Goal: Task Accomplishment & Management: Manage account settings

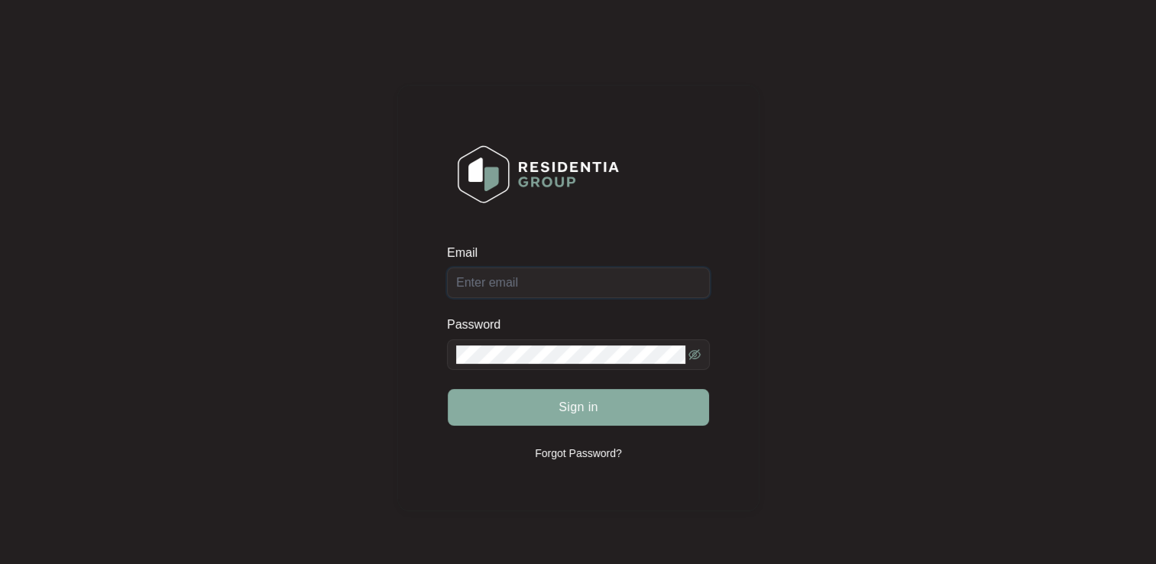
type input "[EMAIL_ADDRESS][DOMAIN_NAME]"
click at [563, 412] on span "Sign in" at bounding box center [578, 407] width 40 height 18
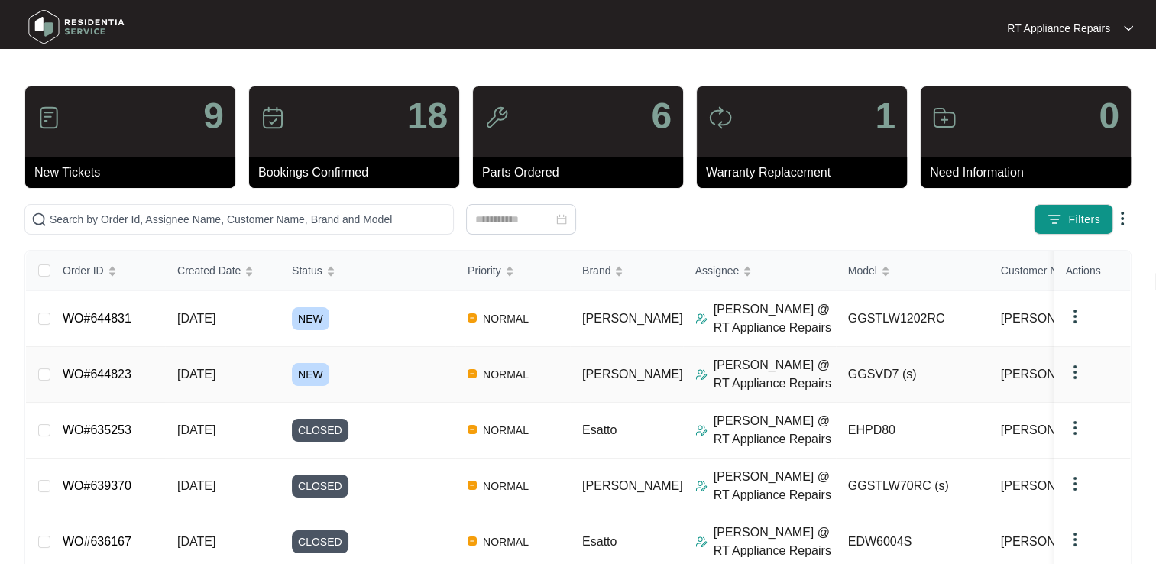
click at [98, 375] on link "WO#644823" at bounding box center [97, 373] width 69 height 13
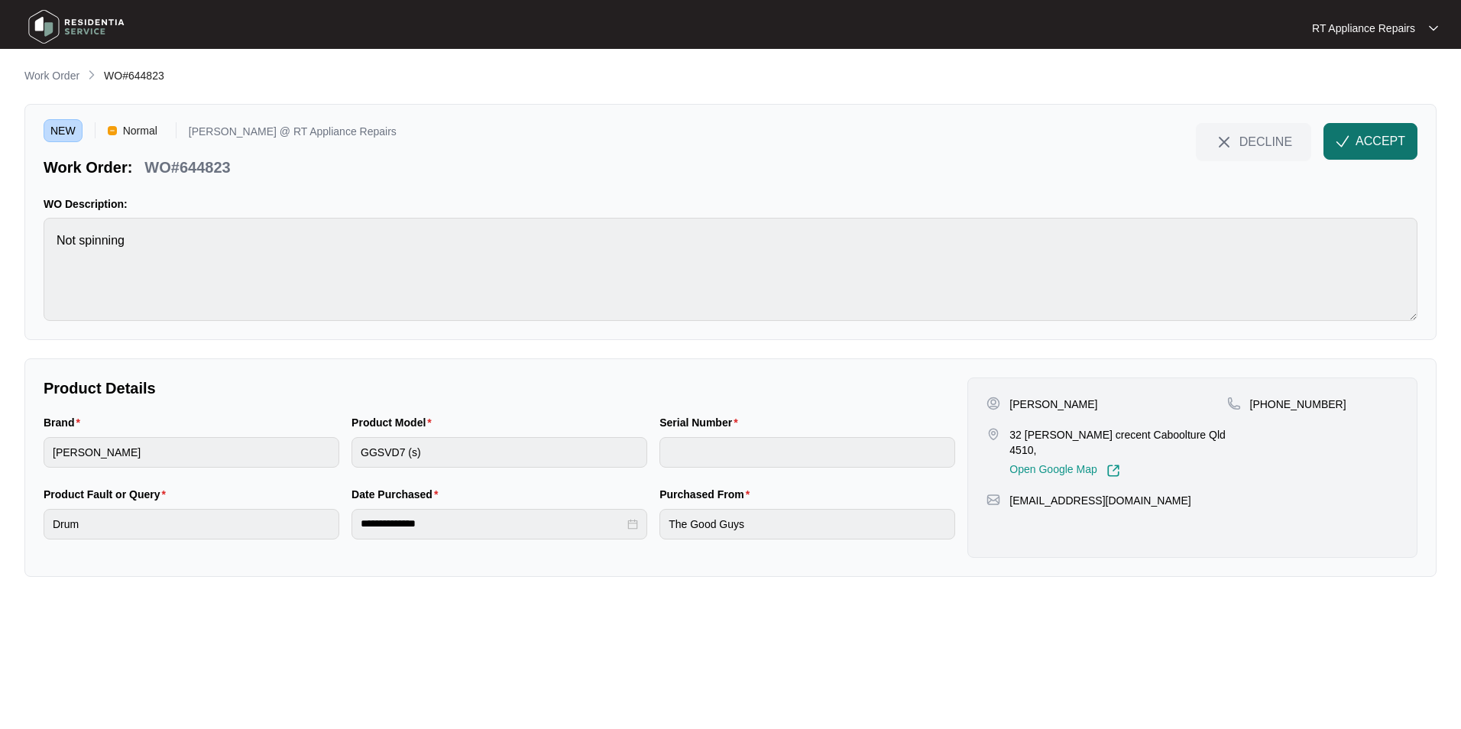
click at [1155, 134] on span "ACCEPT" at bounding box center [1380, 141] width 50 height 18
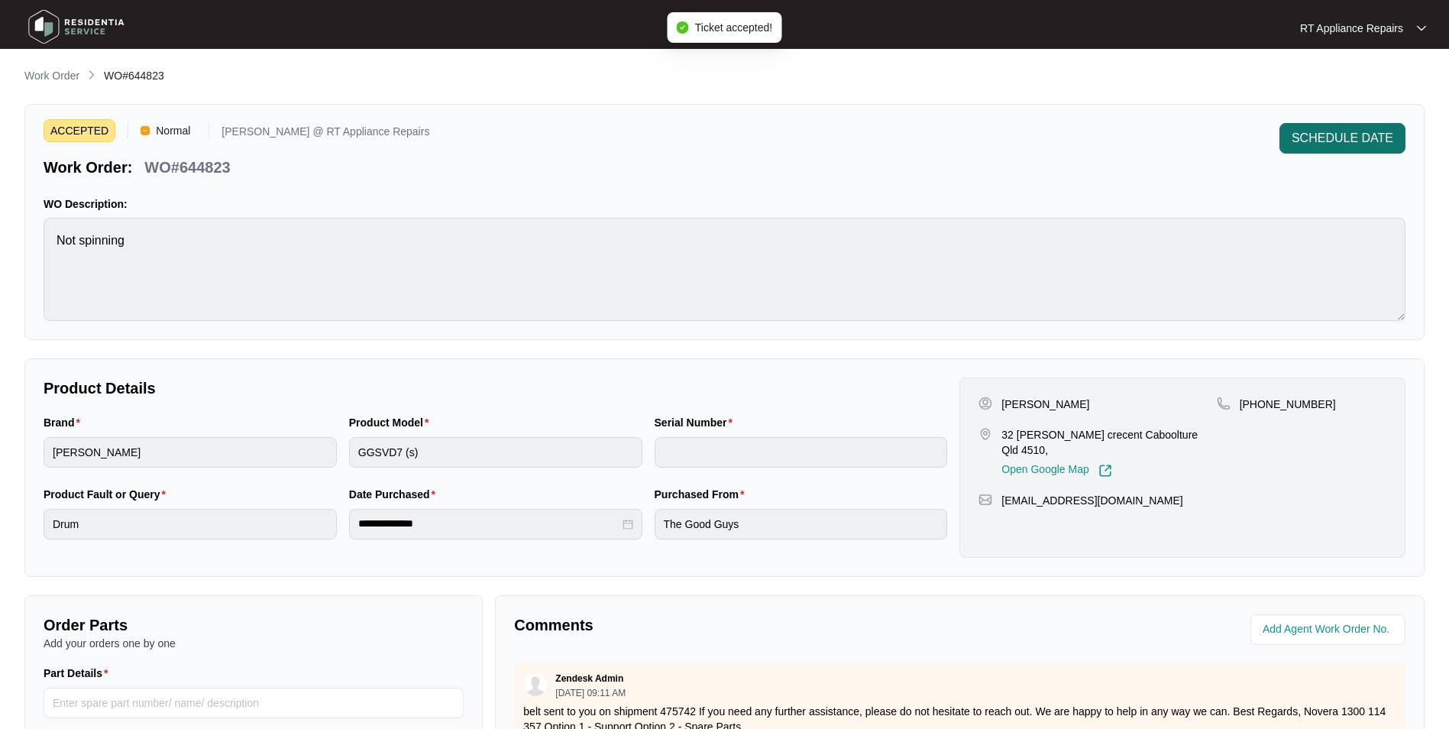
click at [1155, 139] on span "SCHEDULE DATE" at bounding box center [1343, 138] width 102 height 18
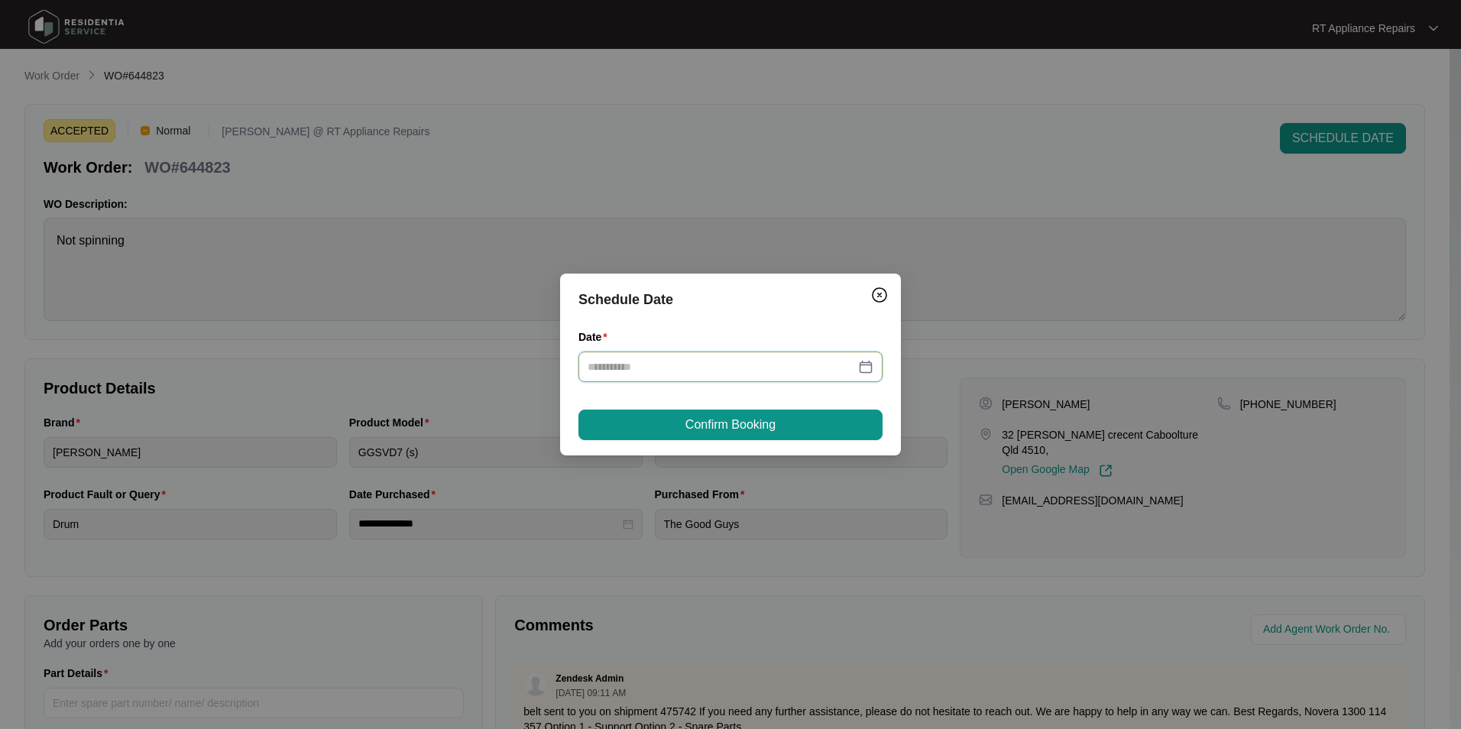
click at [675, 364] on input "Date" at bounding box center [721, 366] width 267 height 17
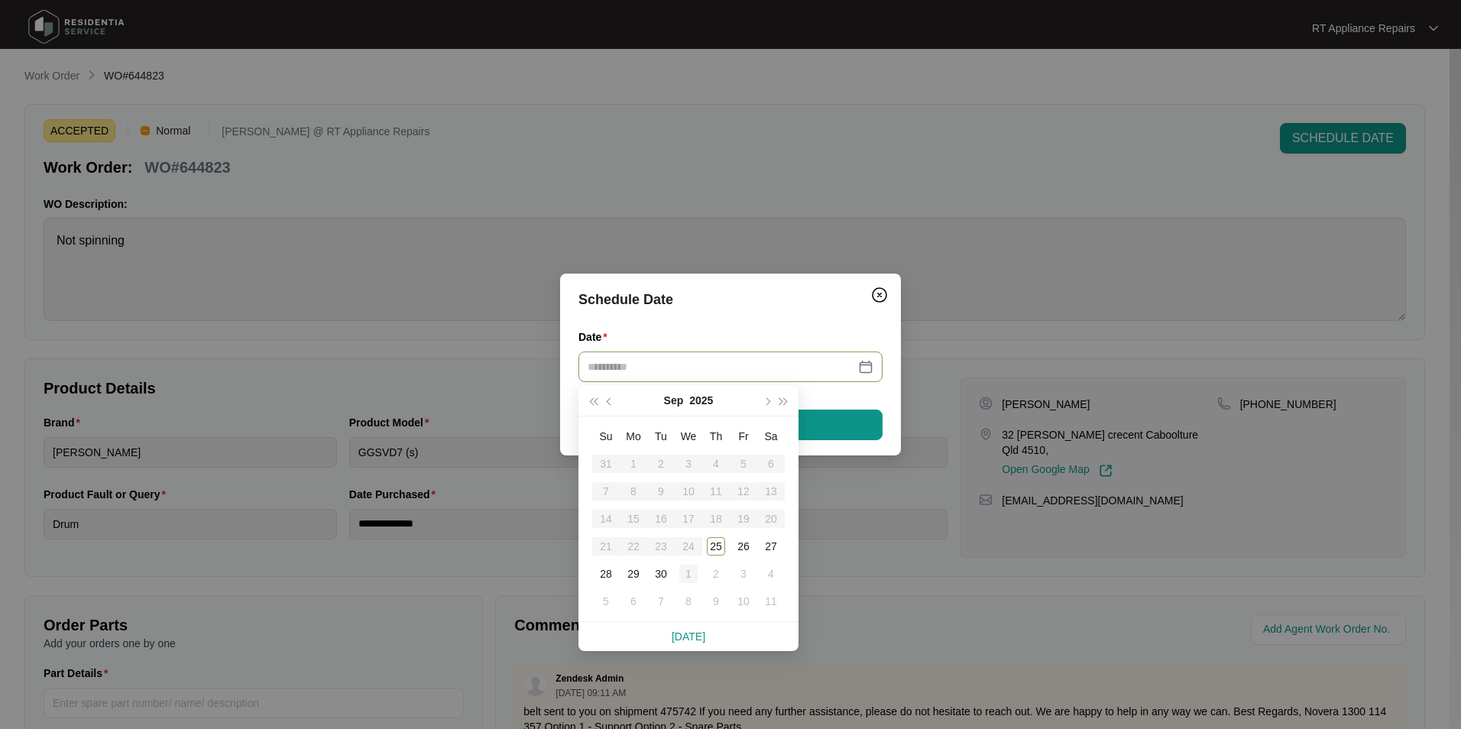
type input "**********"
click at [684, 540] on div "1" at bounding box center [688, 574] width 18 height 18
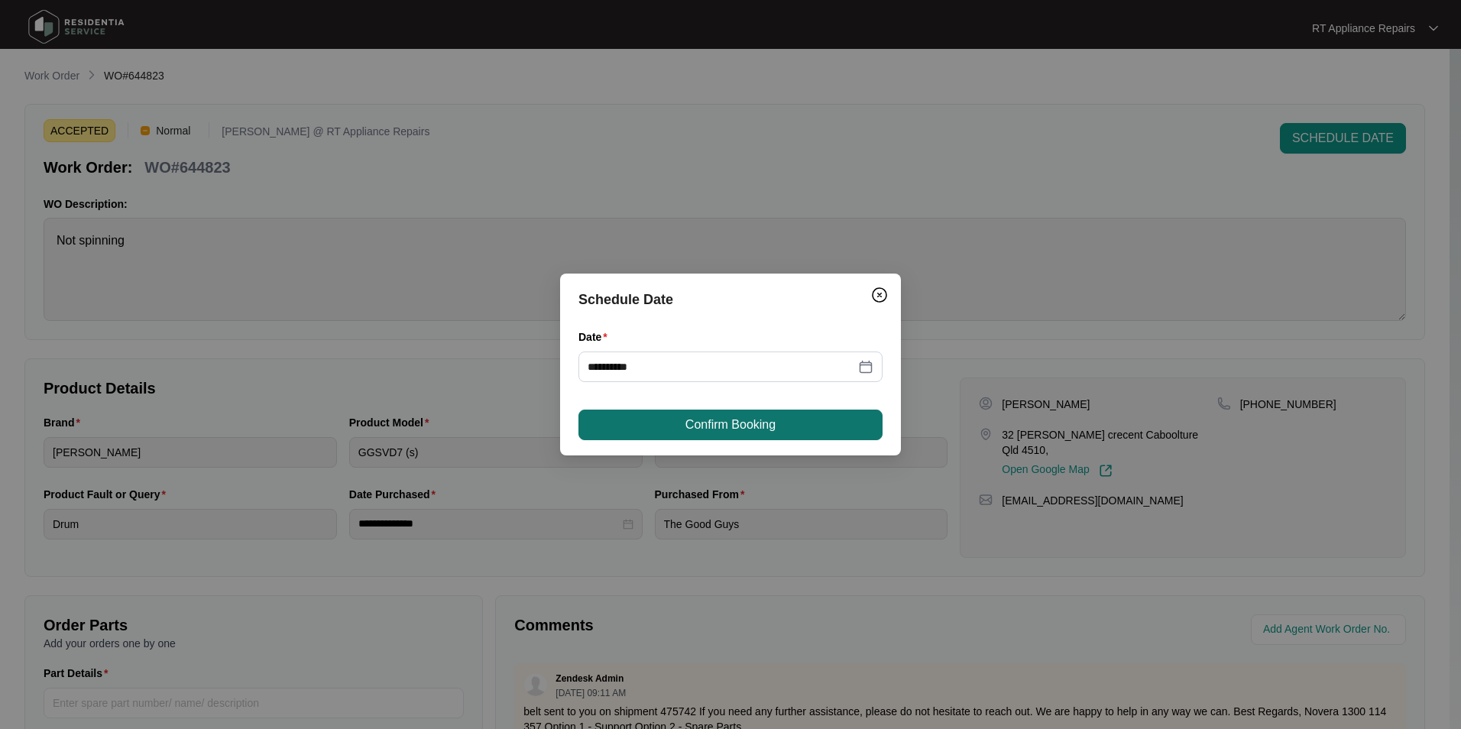
click at [753, 426] on span "Confirm Booking" at bounding box center [730, 425] width 90 height 18
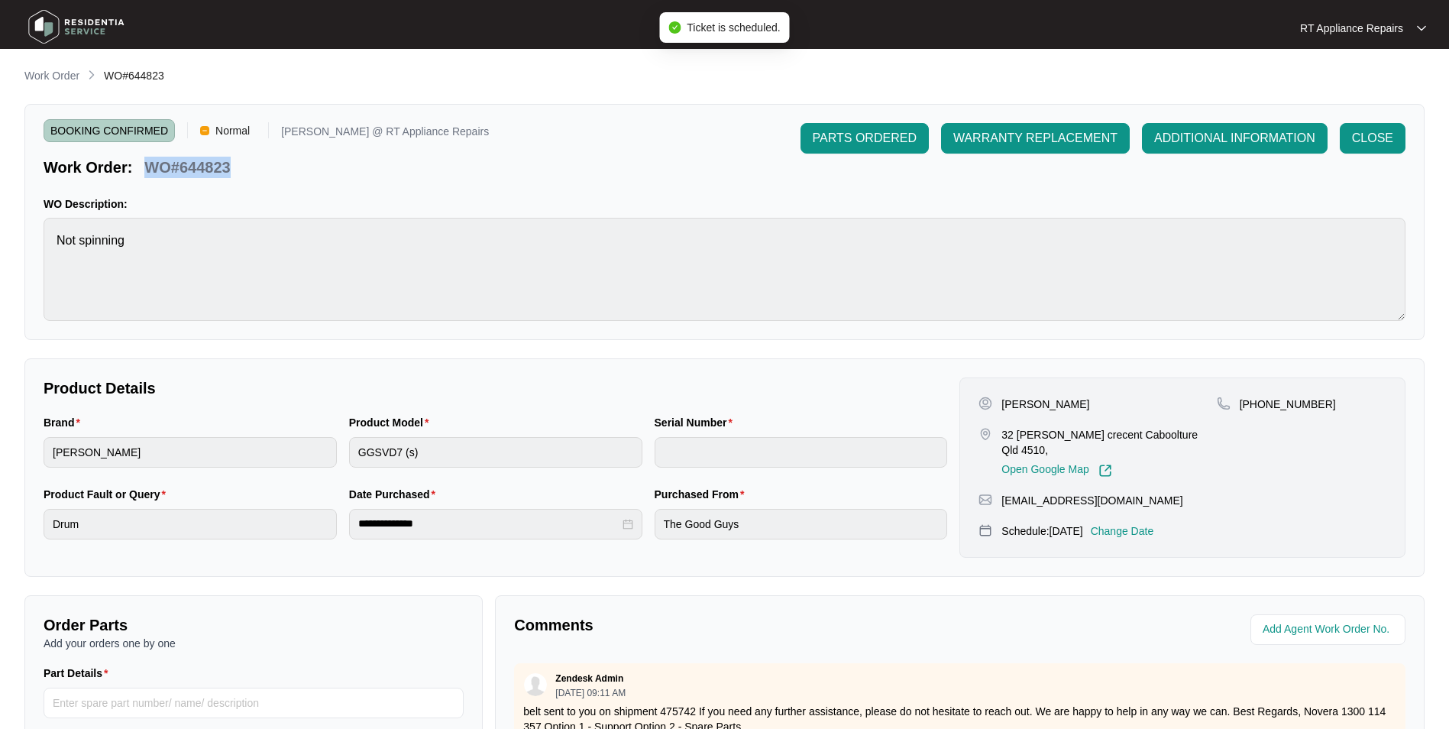
drag, startPoint x: 147, startPoint y: 165, endPoint x: 227, endPoint y: 165, distance: 79.5
click at [227, 165] on p "WO#644823" at bounding box center [187, 167] width 86 height 21
copy p "WO#644823"
click at [296, 174] on div "Work Order: WO#644823" at bounding box center [266, 164] width 445 height 27
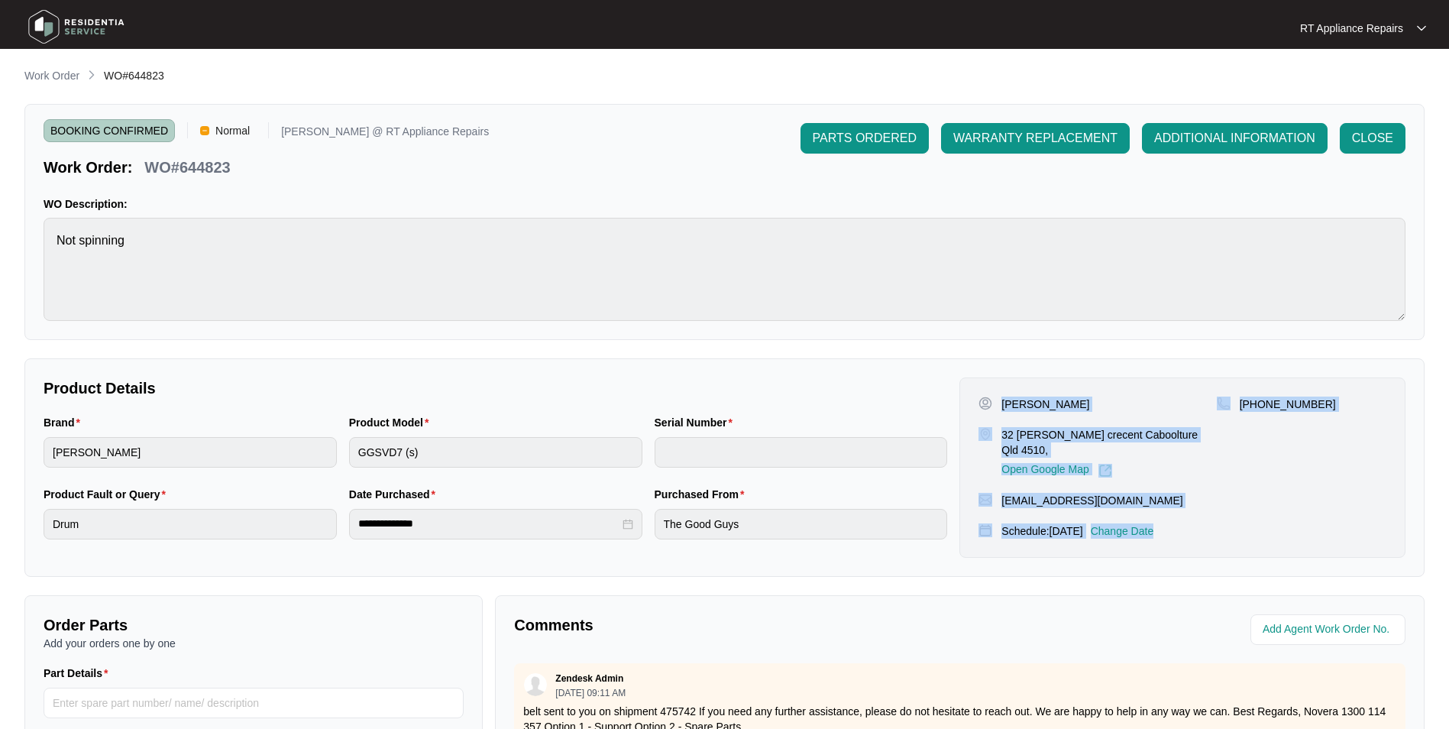
drag, startPoint x: 1004, startPoint y: 403, endPoint x: 1187, endPoint y: 503, distance: 209.3
click at [1155, 503] on div "[PERSON_NAME] [STREET_ADDRESS][PERSON_NAME], Open Google Map [PHONE_NUMBER] [EM…" at bounding box center [1183, 467] width 446 height 180
copy div "[PERSON_NAME] [STREET_ADDRESS][PERSON_NAME], Open Google Map [PHONE_NUMBER] [EM…"
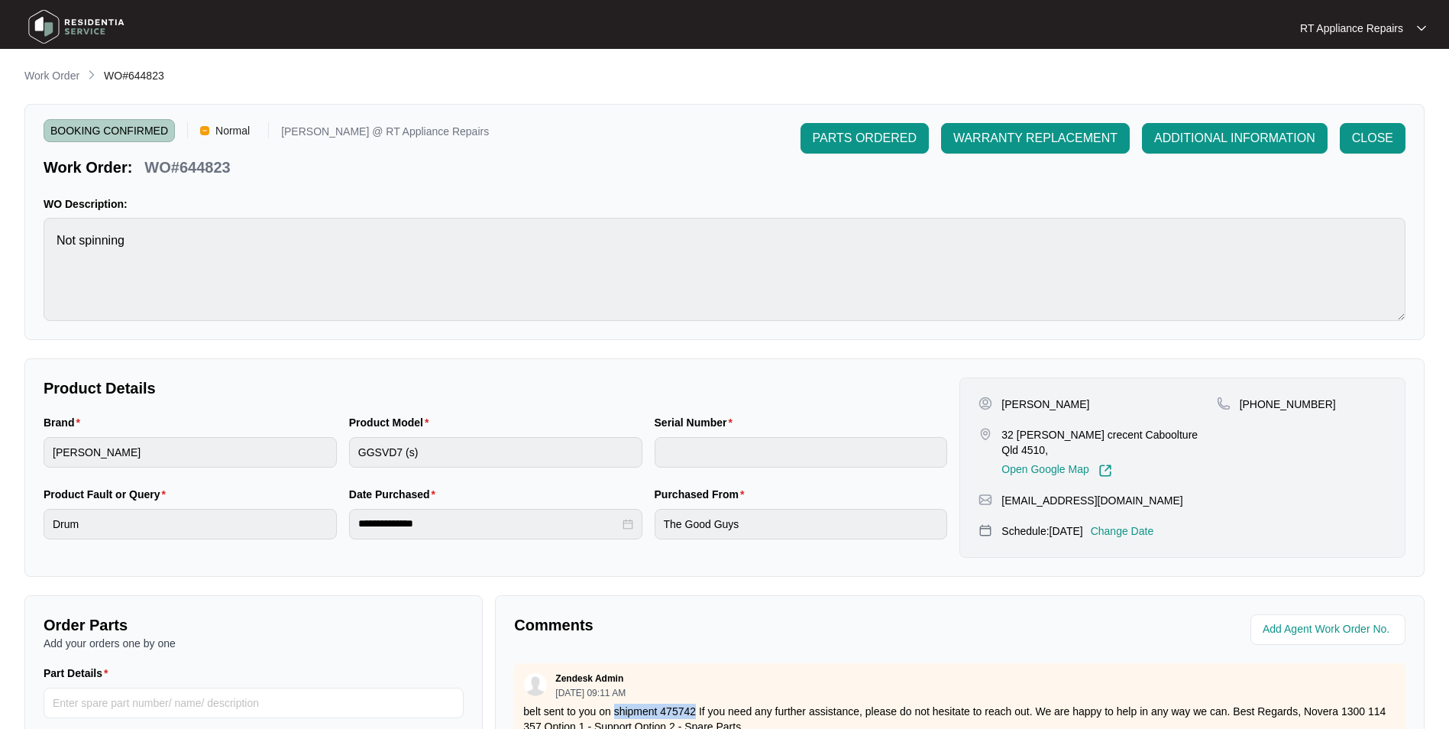
drag, startPoint x: 616, startPoint y: 711, endPoint x: 694, endPoint y: 704, distance: 78.2
click at [694, 540] on p "belt sent to you on shipment 475742 If you need any further assistance, please …" at bounding box center [959, 719] width 873 height 31
copy p "shipment 475742"
click at [1155, 28] on p "RT Appliance Repairs" at bounding box center [1351, 28] width 103 height 15
click at [66, 76] on p "Work Order" at bounding box center [51, 75] width 55 height 15
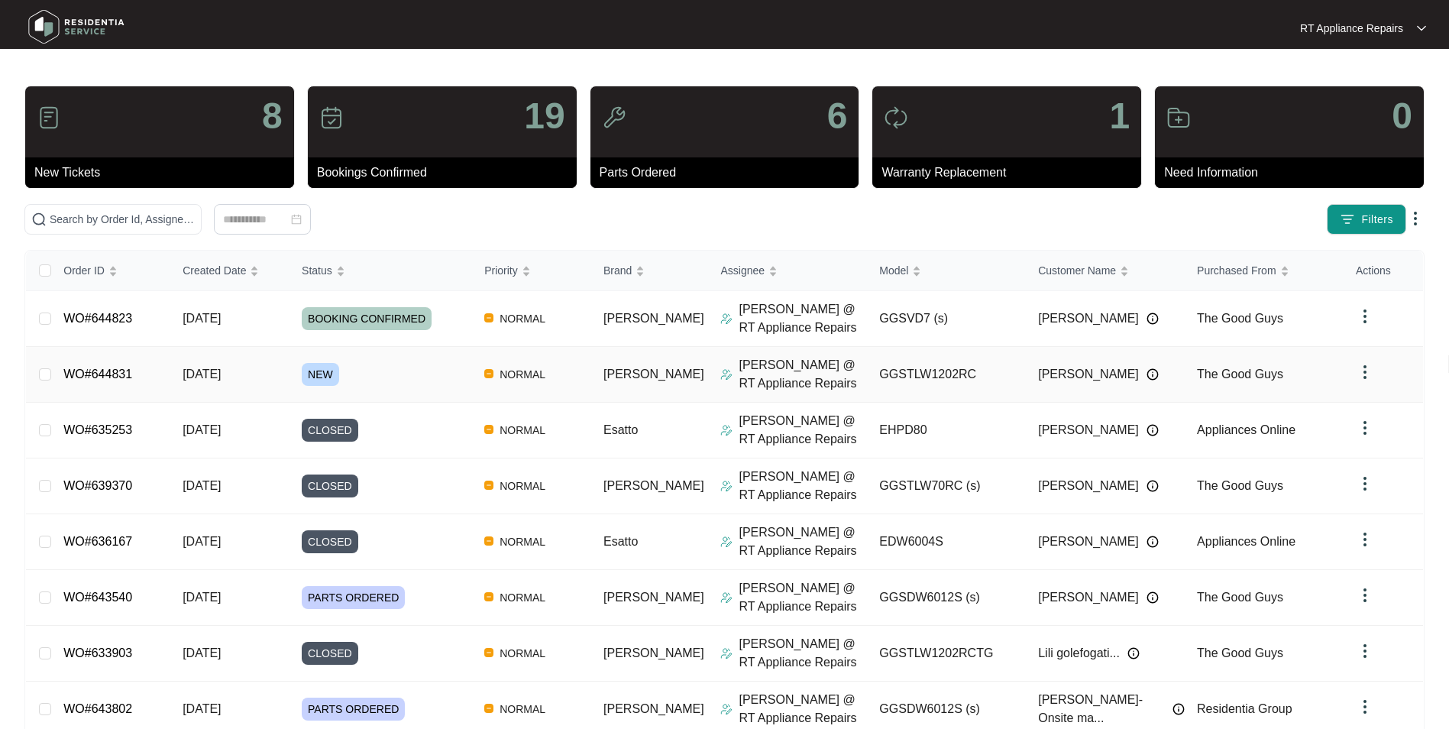
click at [109, 377] on link "WO#644831" at bounding box center [97, 373] width 69 height 13
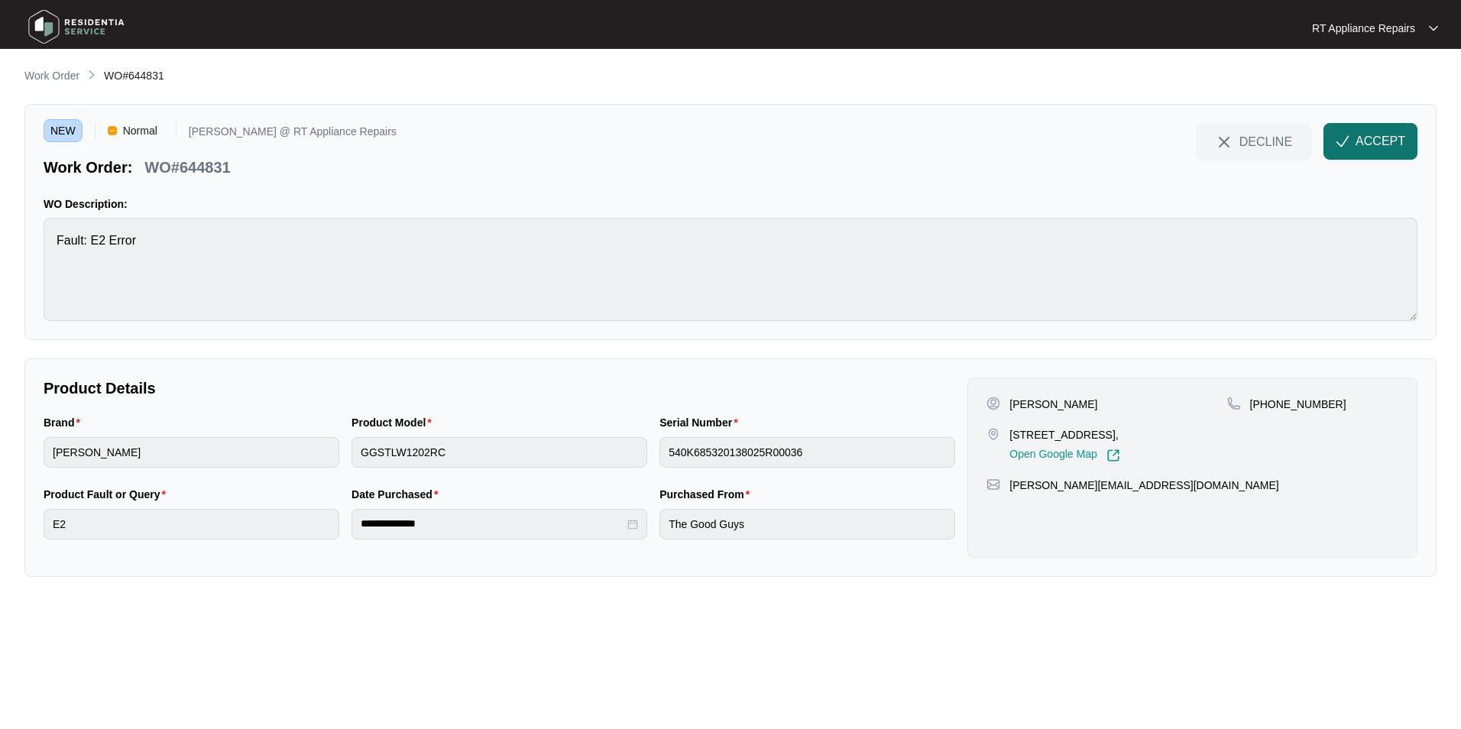
click at [1155, 141] on span "ACCEPT" at bounding box center [1380, 141] width 50 height 18
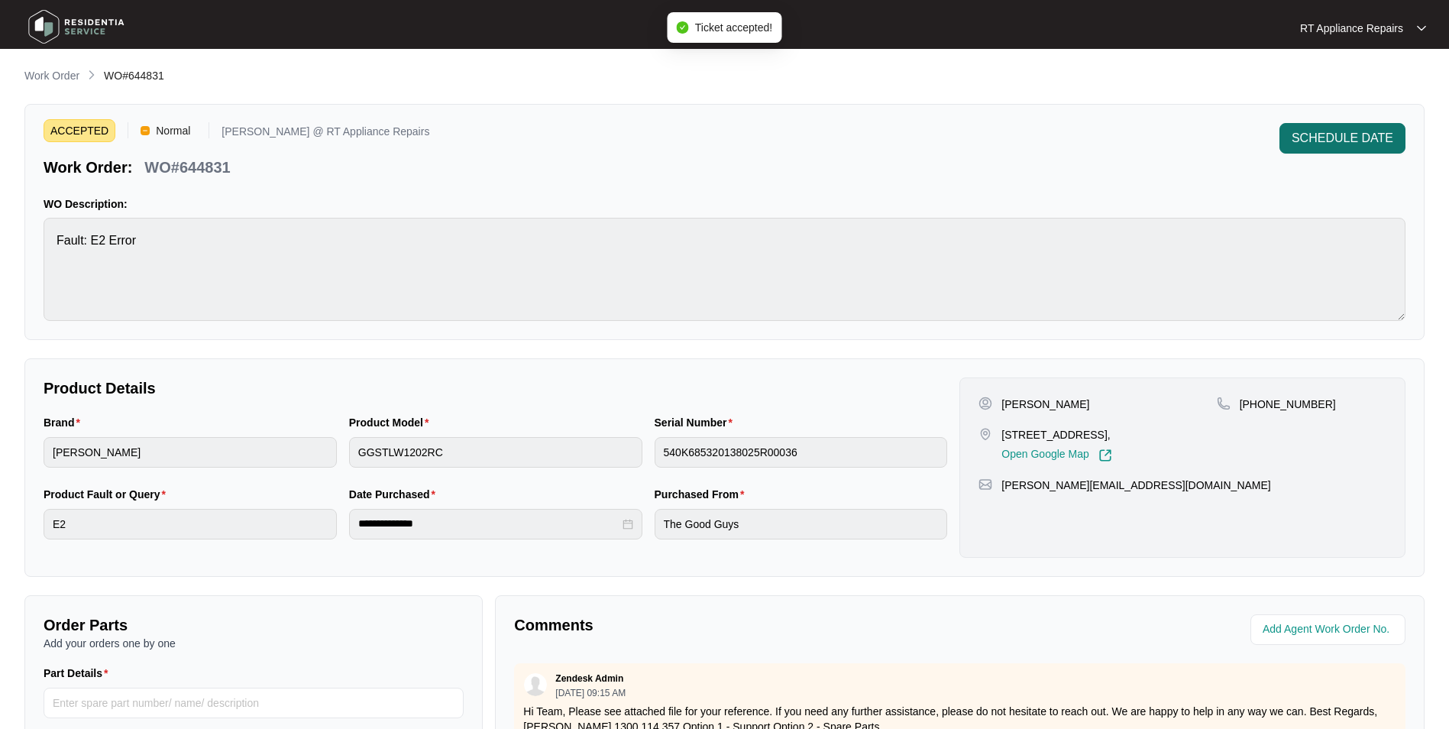
click at [1155, 136] on span "SCHEDULE DATE" at bounding box center [1343, 138] width 102 height 18
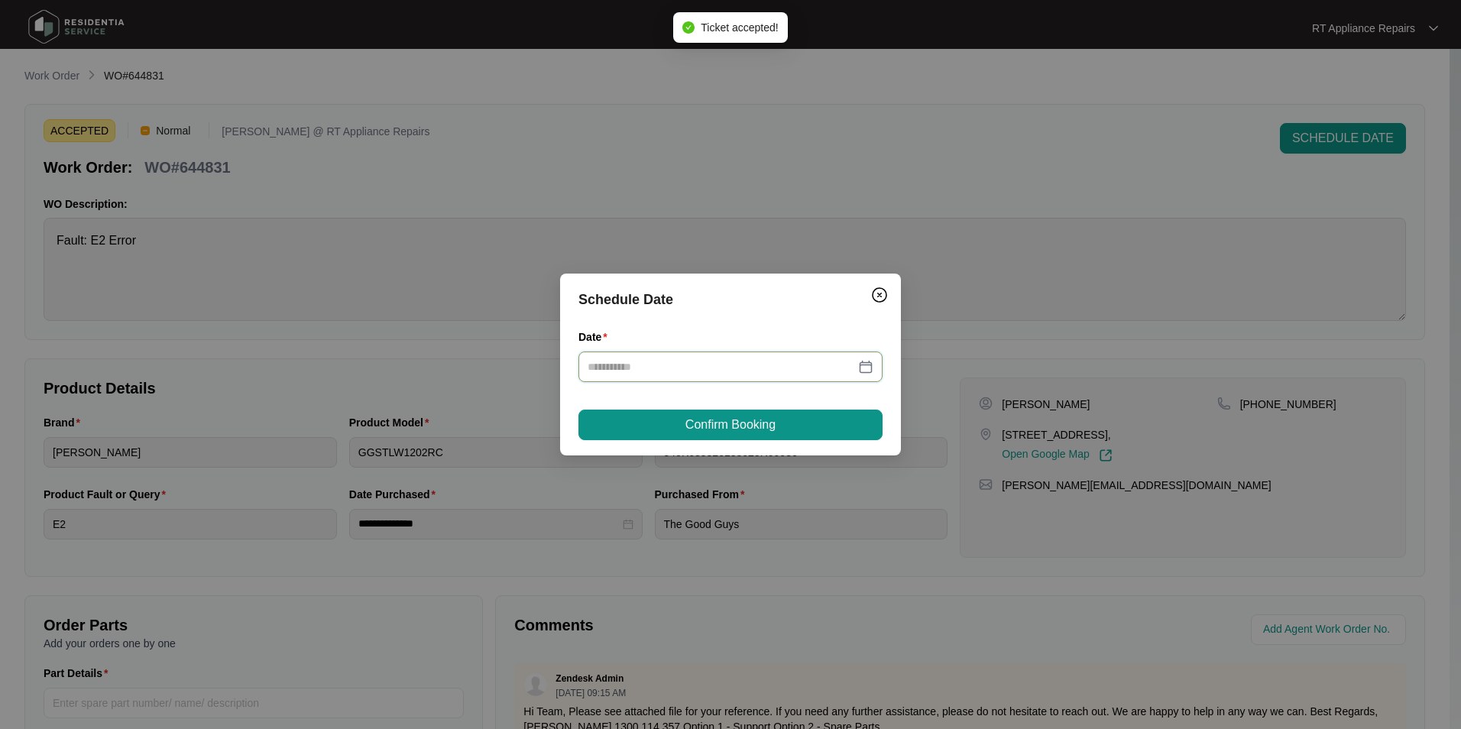
click at [766, 361] on input "Date" at bounding box center [721, 366] width 267 height 17
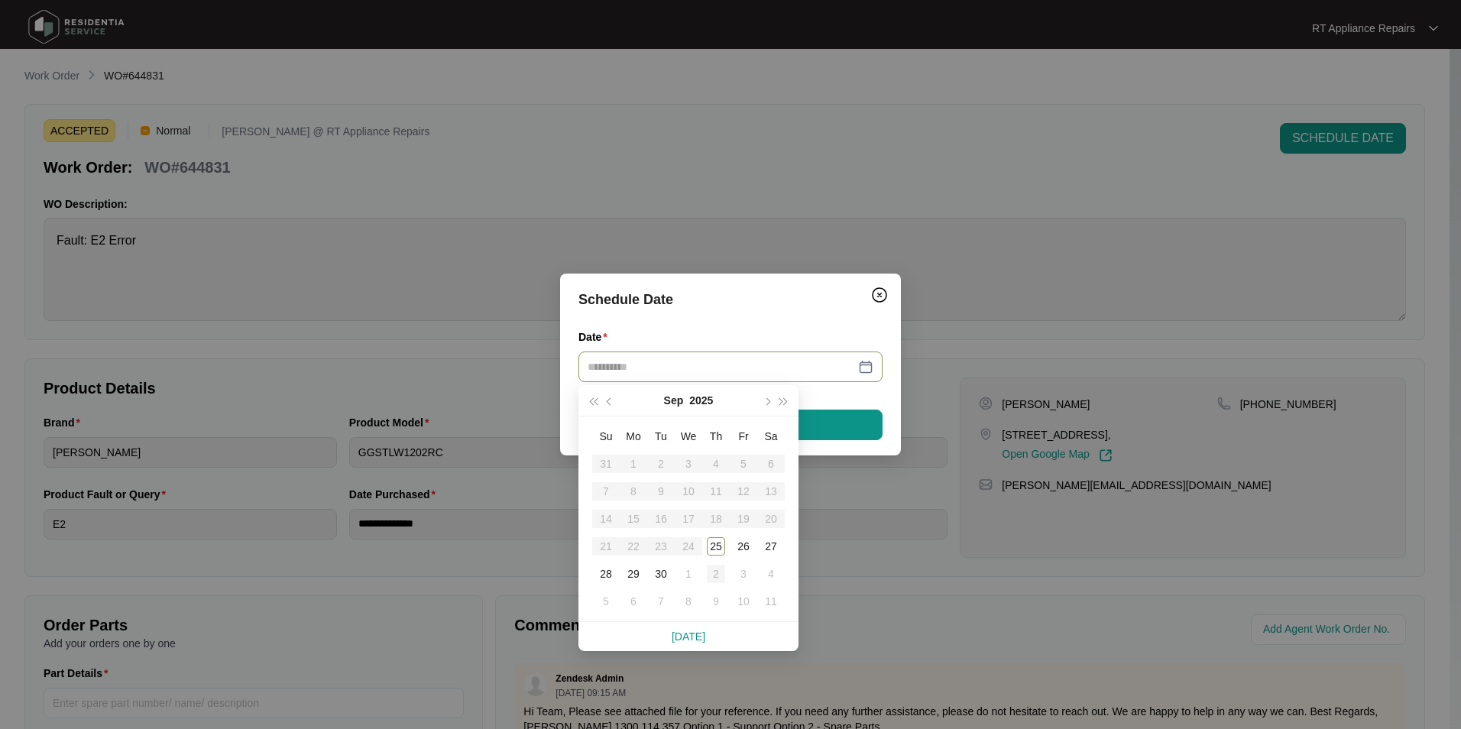
click at [711, 540] on div "2" at bounding box center [716, 574] width 18 height 18
type input "**********"
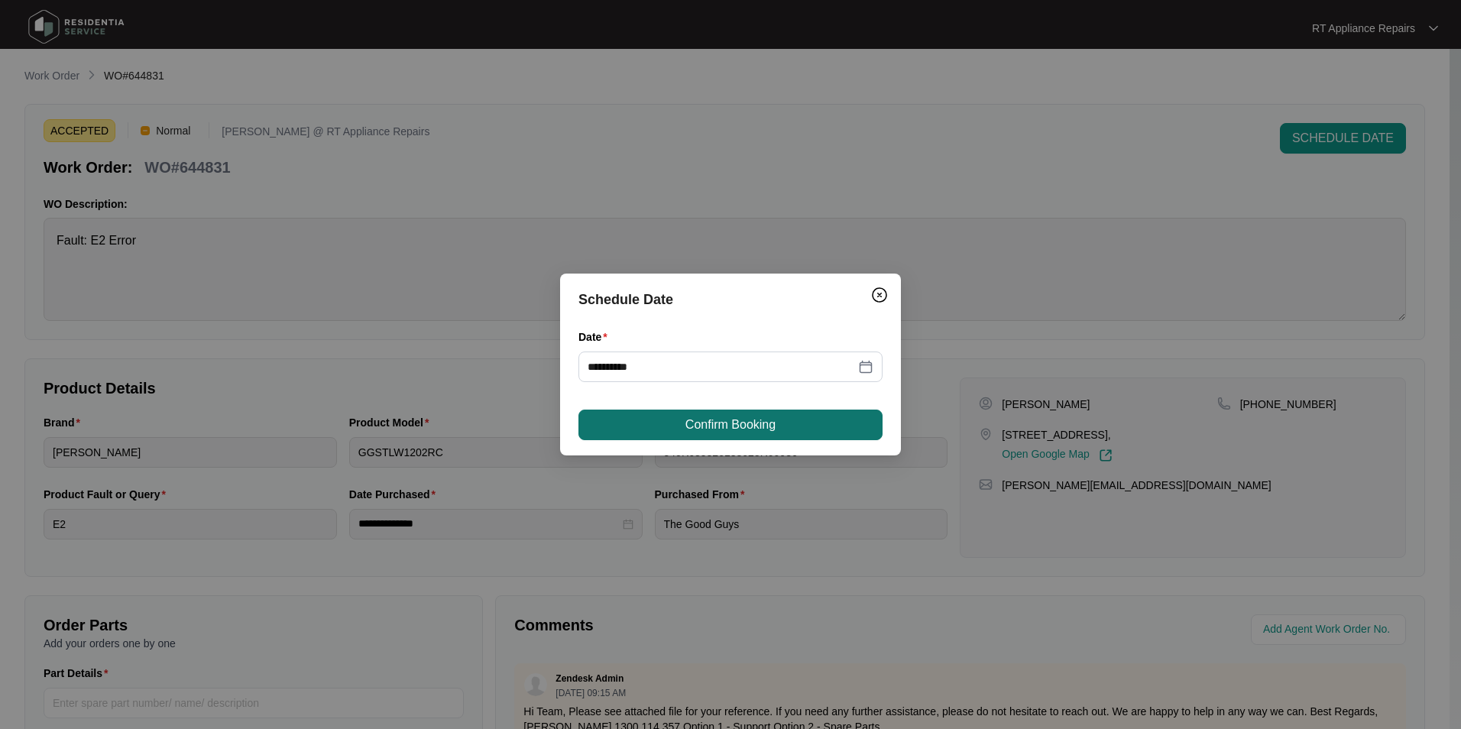
click at [799, 418] on button "Confirm Booking" at bounding box center [730, 425] width 304 height 31
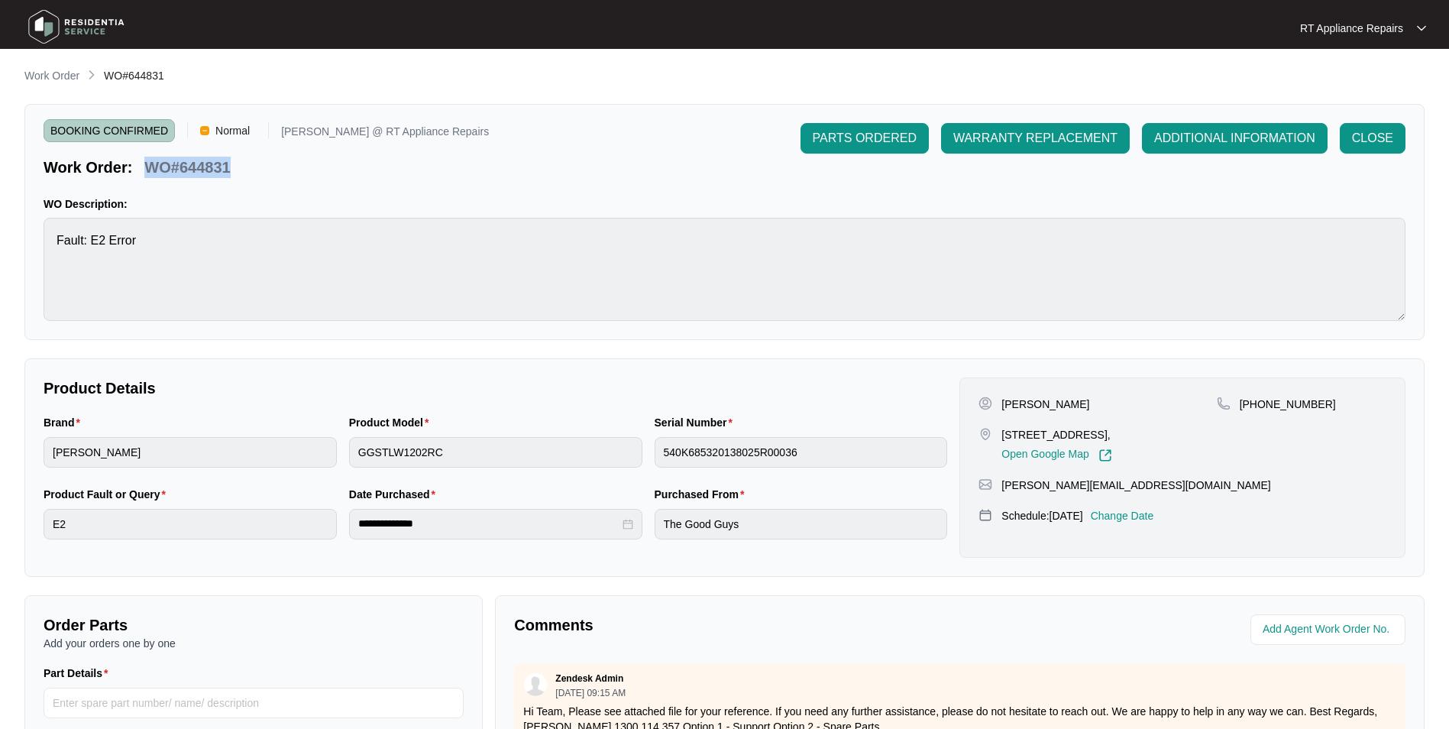
drag, startPoint x: 149, startPoint y: 168, endPoint x: 239, endPoint y: 169, distance: 90.2
click at [239, 169] on div "Work Order: WO#644831" at bounding box center [266, 164] width 445 height 27
copy p "WO#644831"
click at [455, 183] on div "BOOKING CONFIRMED Normal [PERSON_NAME] @ RT Appliance Repairs Work Order: WO#64…" at bounding box center [724, 222] width 1400 height 236
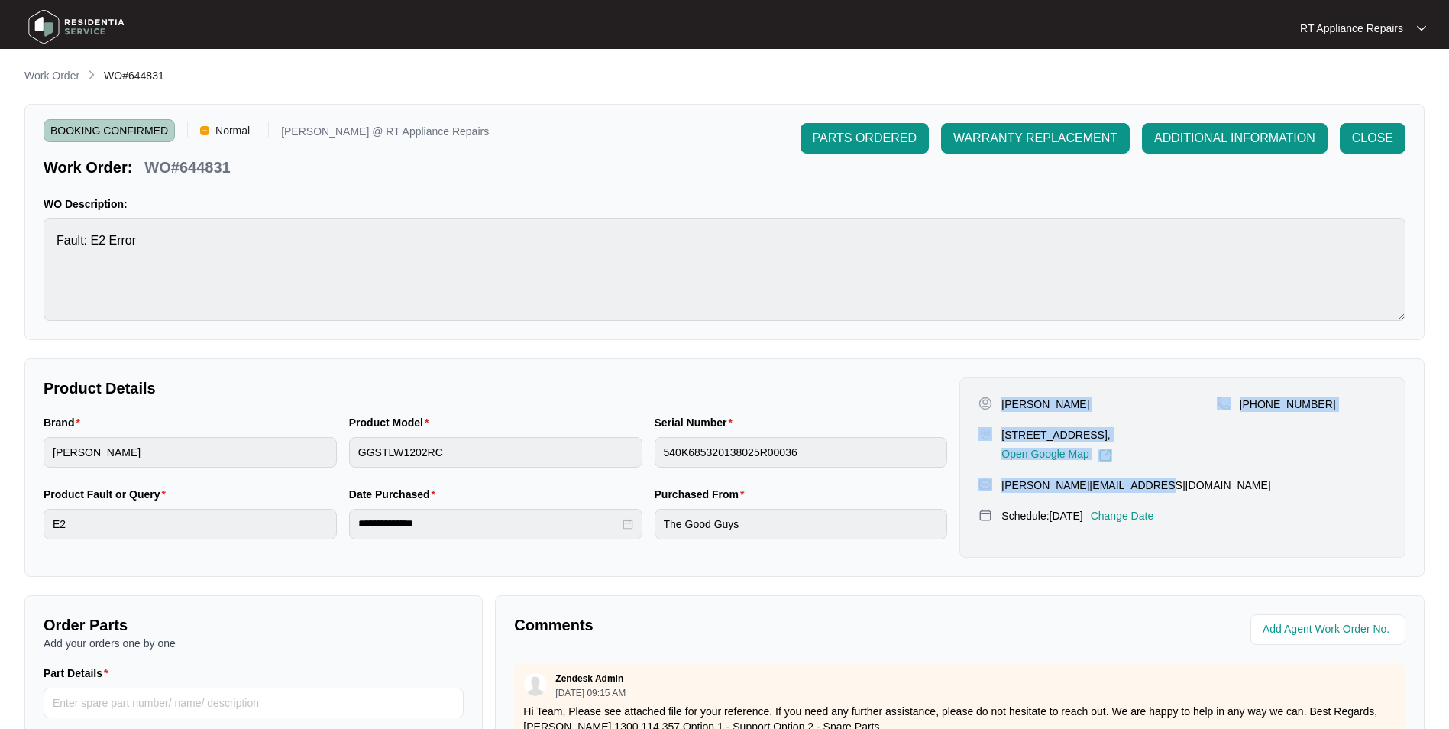
drag, startPoint x: 1004, startPoint y: 400, endPoint x: 1153, endPoint y: 471, distance: 164.7
click at [1153, 471] on div "[PERSON_NAME] [STREET_ADDRESS][PERSON_NAME], Open Google Map [PHONE_NUMBER] [PE…" at bounding box center [1183, 467] width 446 height 180
copy div "[PERSON_NAME] [STREET_ADDRESS][PERSON_NAME], Open Google Map [PHONE_NUMBER] [PE…"
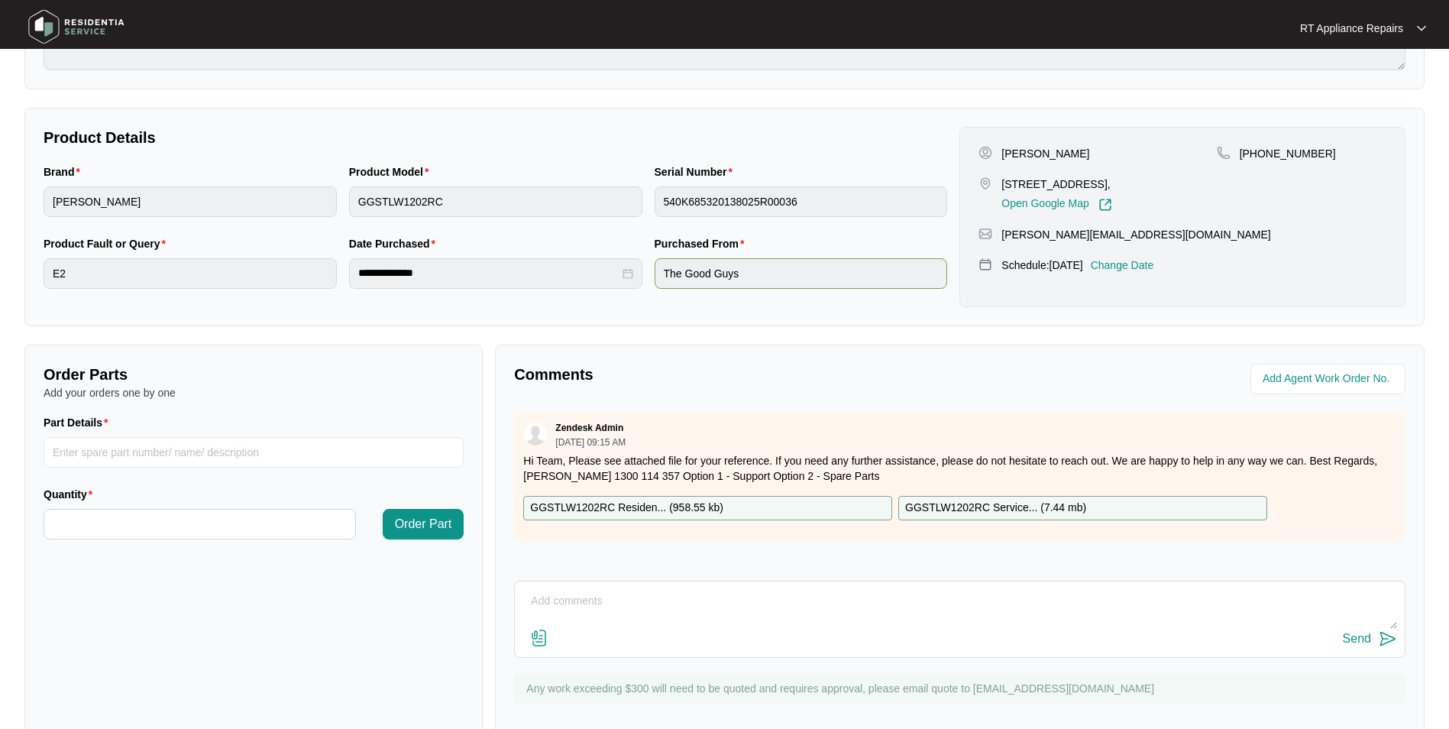
scroll to position [285, 0]
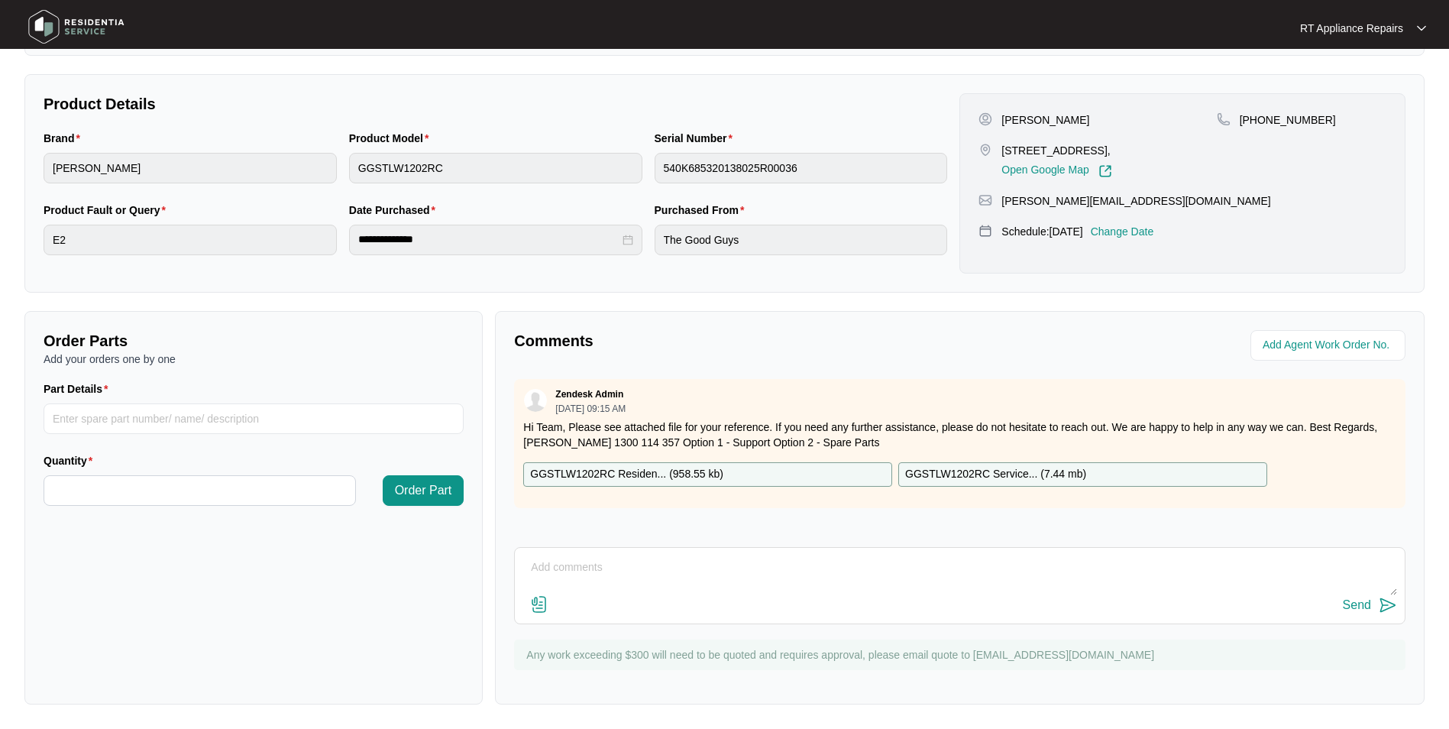
click at [1008, 478] on p "GGSTLW1202RC Service... ( 7.44 mb )" at bounding box center [995, 474] width 181 height 17
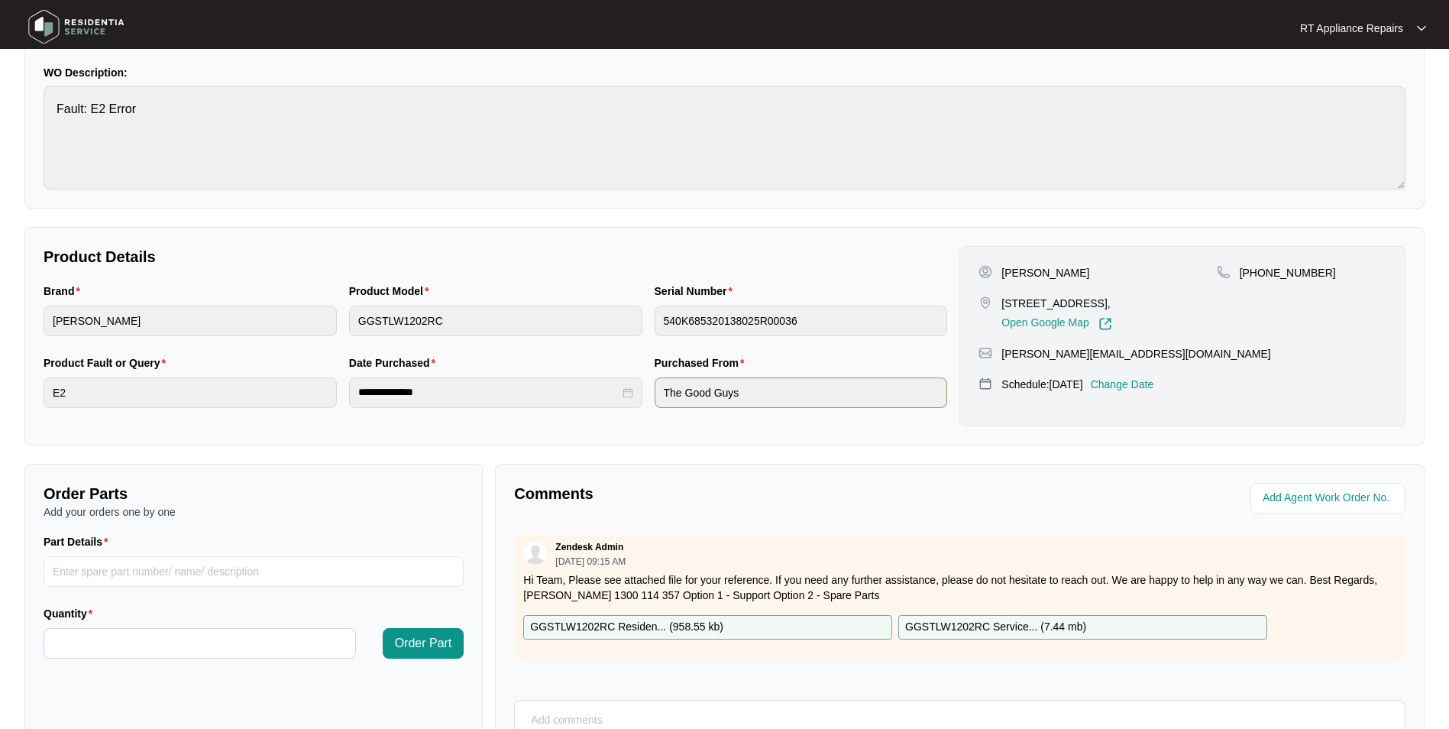
scroll to position [0, 0]
